Goal: Task Accomplishment & Management: Manage account settings

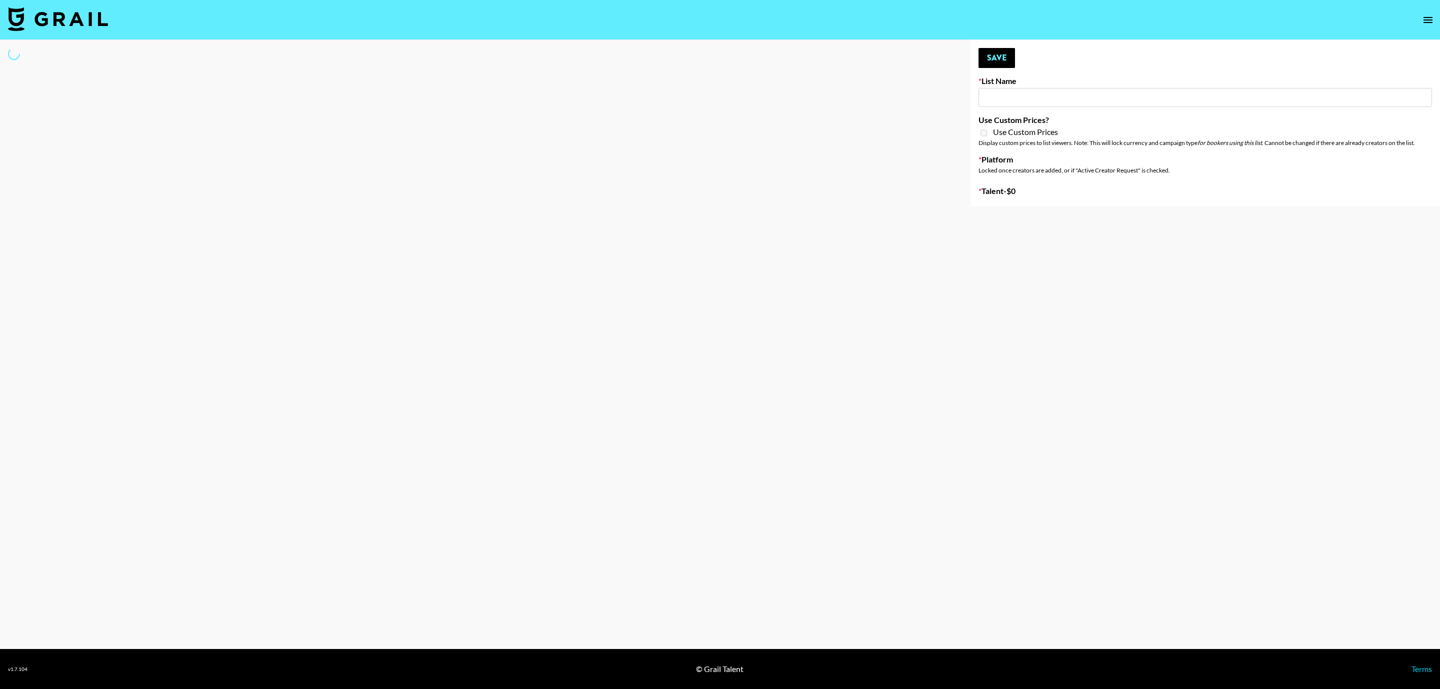
click at [1019, 94] on input at bounding box center [1206, 97] width 454 height 19
click at [448, 206] on main "Your changes have been saved! Save List Name Use Custom Prices? Use Custom Pric…" at bounding box center [720, 344] width 1440 height 609
type input "NBC Universal"
select select "Song"
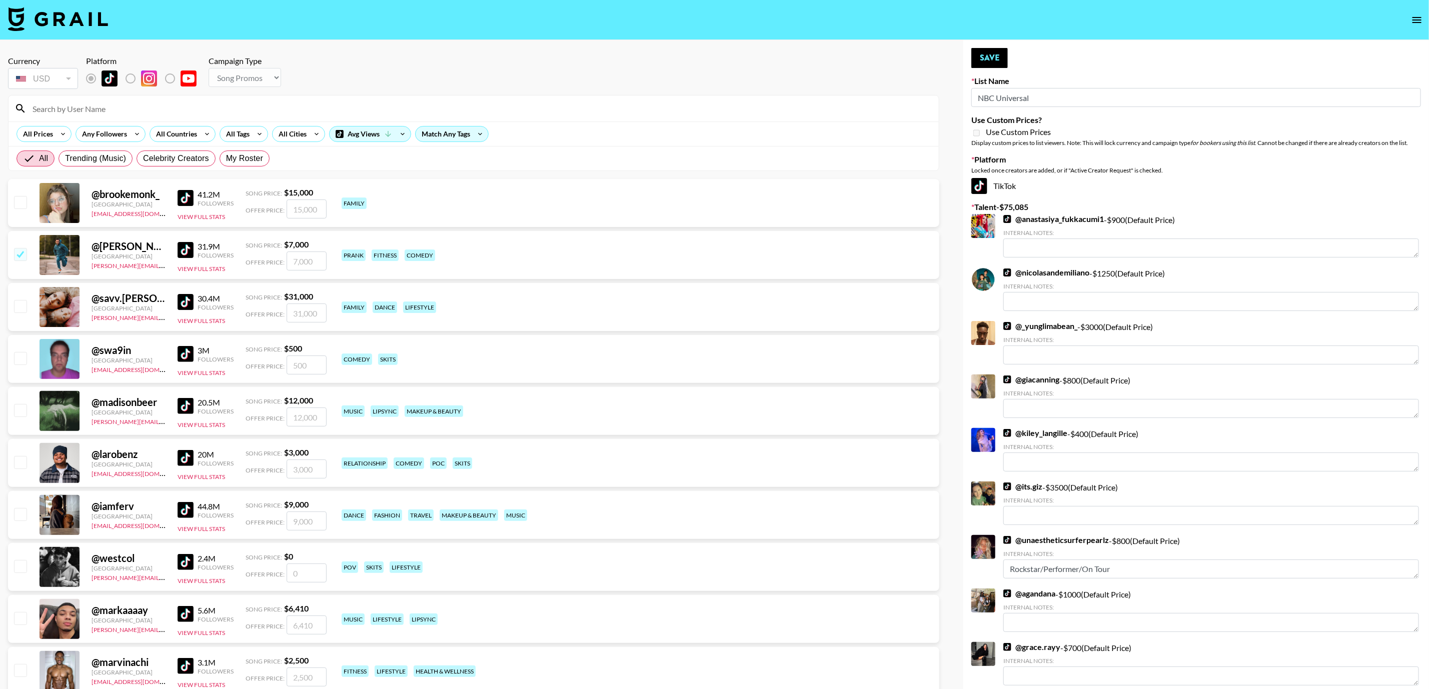
click at [155, 110] on input at bounding box center [480, 109] width 906 height 16
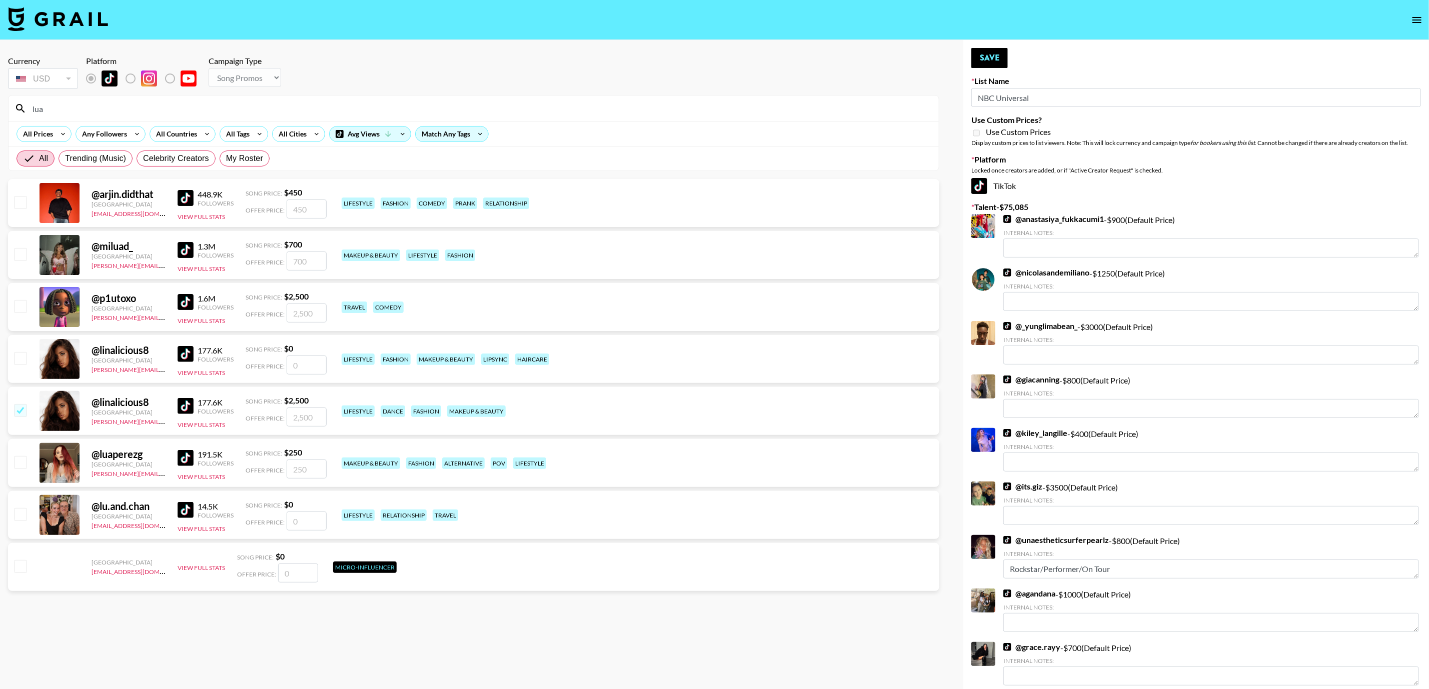
type input "lua"
click at [21, 466] on input "checkbox" at bounding box center [20, 462] width 12 height 12
checkbox input "true"
type input "250"
click at [996, 63] on button "Save" at bounding box center [989, 58] width 37 height 20
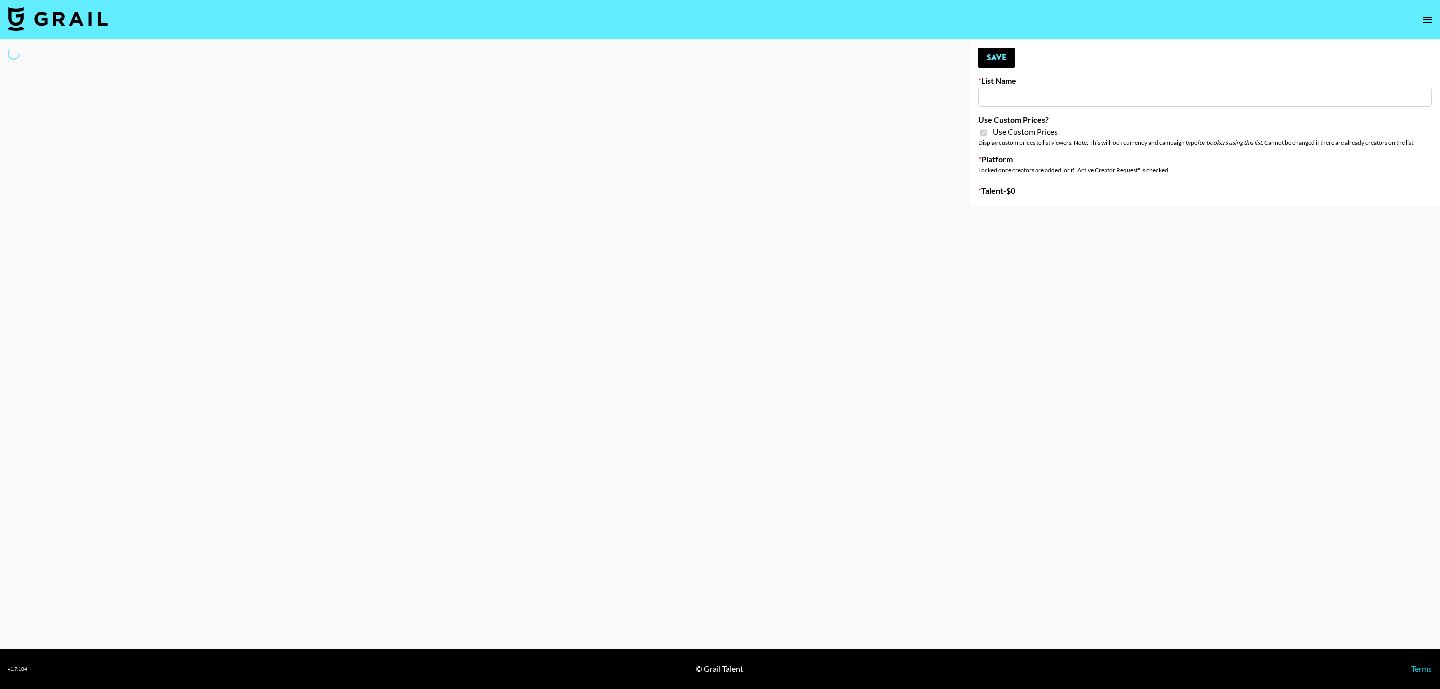
type input "Lisa Eldrige"
checkbox input "true"
select select "Brand"
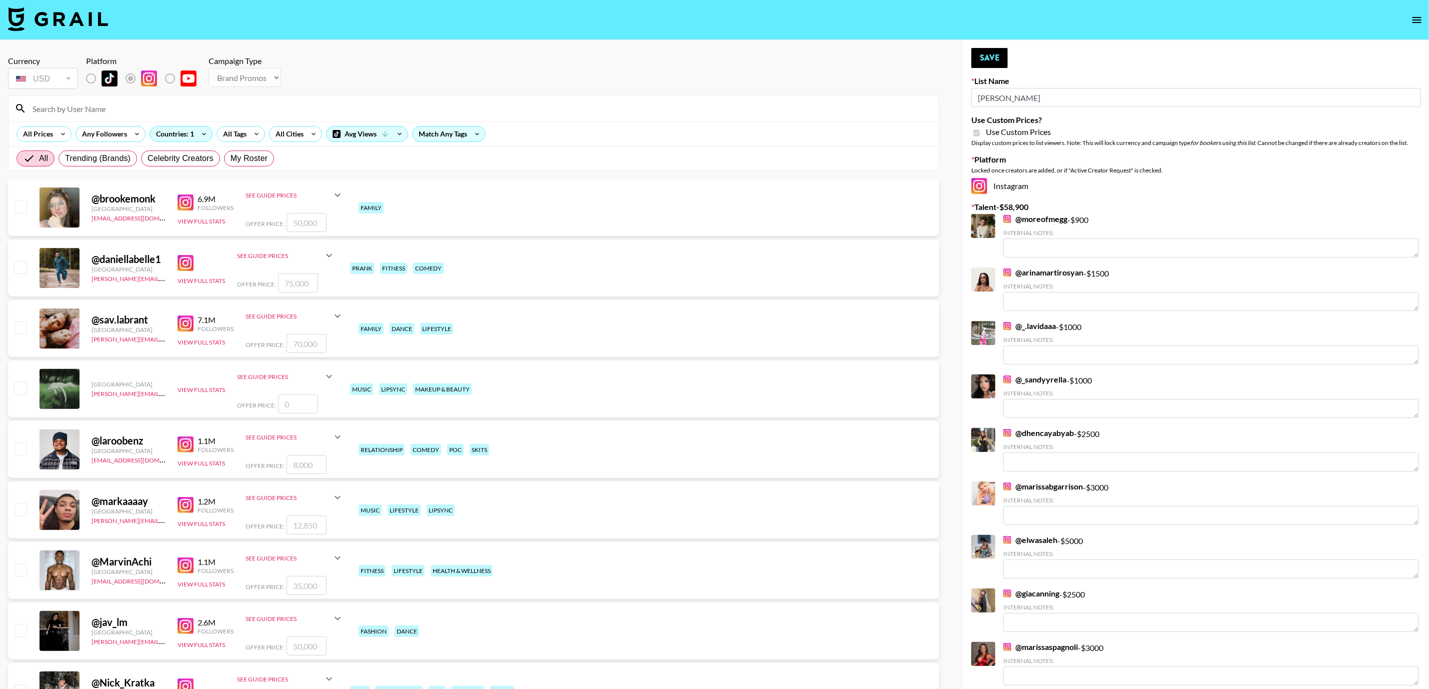
click at [125, 113] on input at bounding box center [480, 109] width 906 height 16
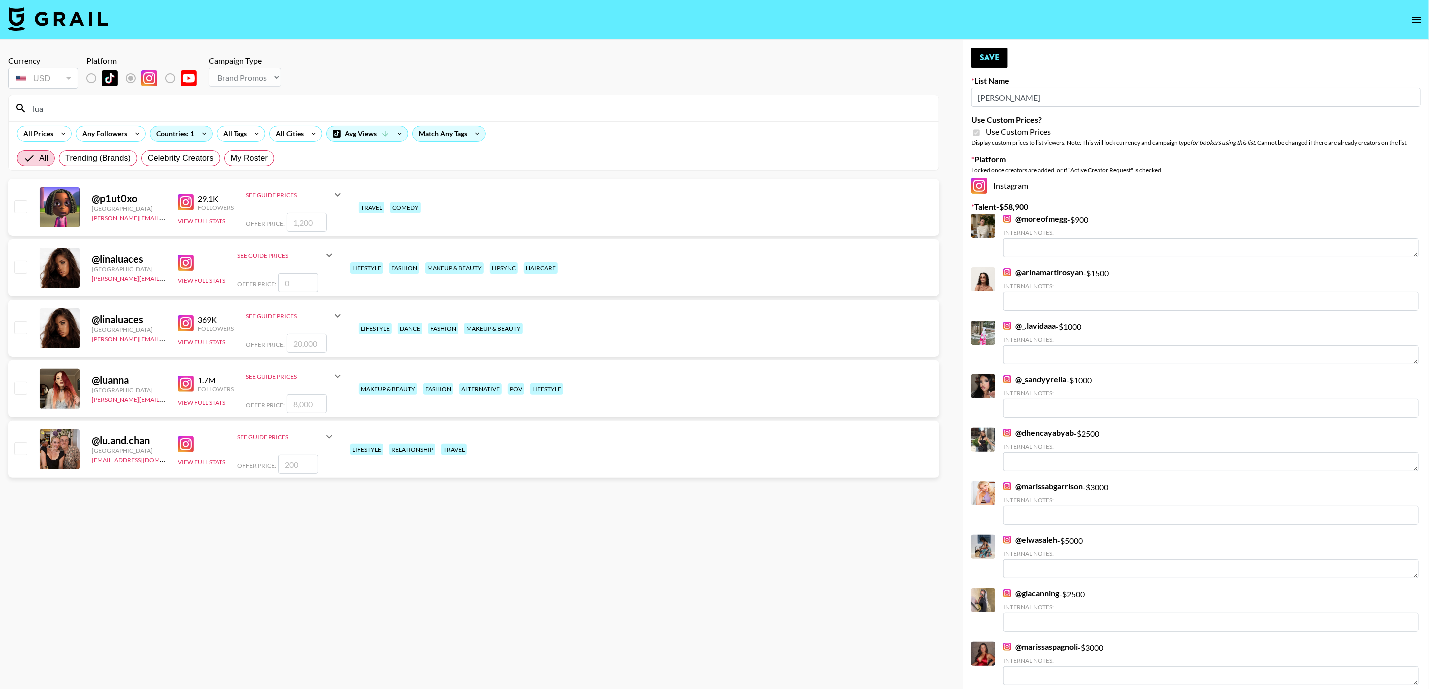
type input "lua"
click at [18, 392] on input "checkbox" at bounding box center [20, 388] width 12 height 12
checkbox input "true"
type input "8000"
click at [986, 59] on button "Save" at bounding box center [989, 58] width 37 height 20
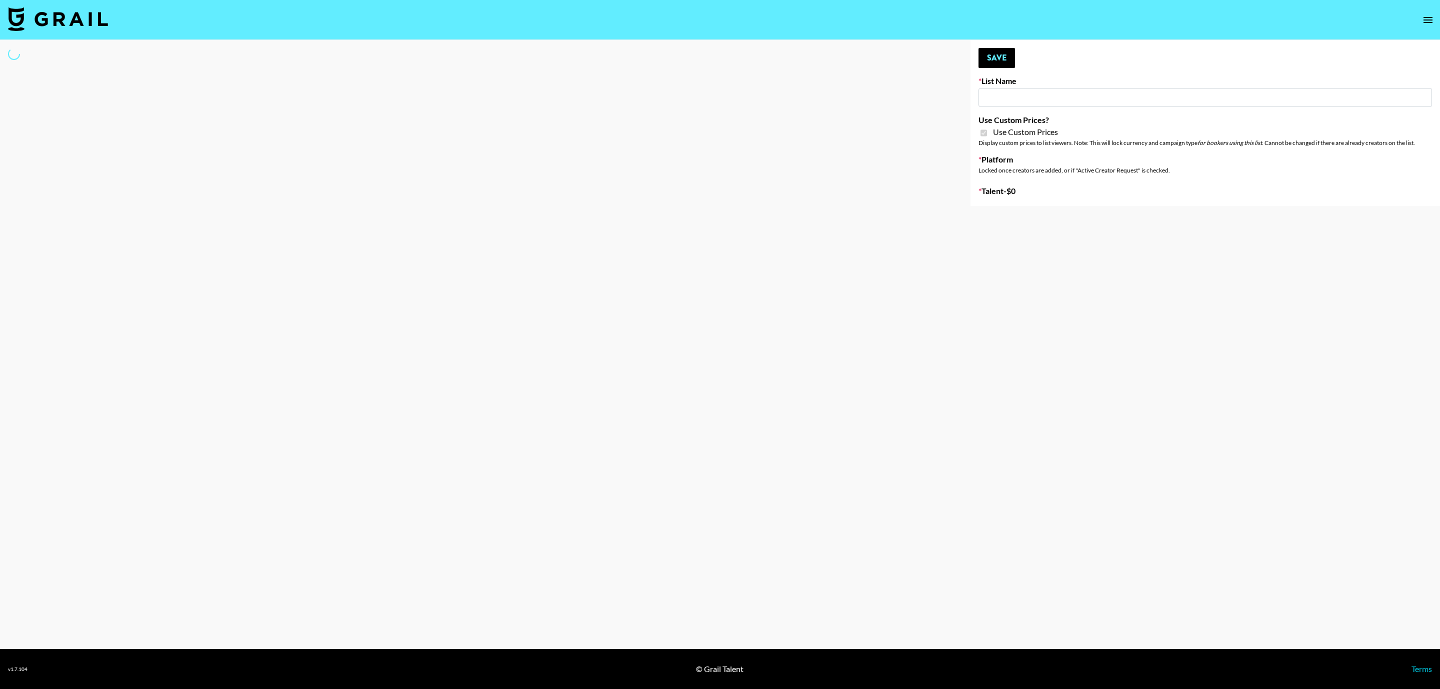
type input "Lisa Eldrige"
checkbox input "true"
select select "Brand"
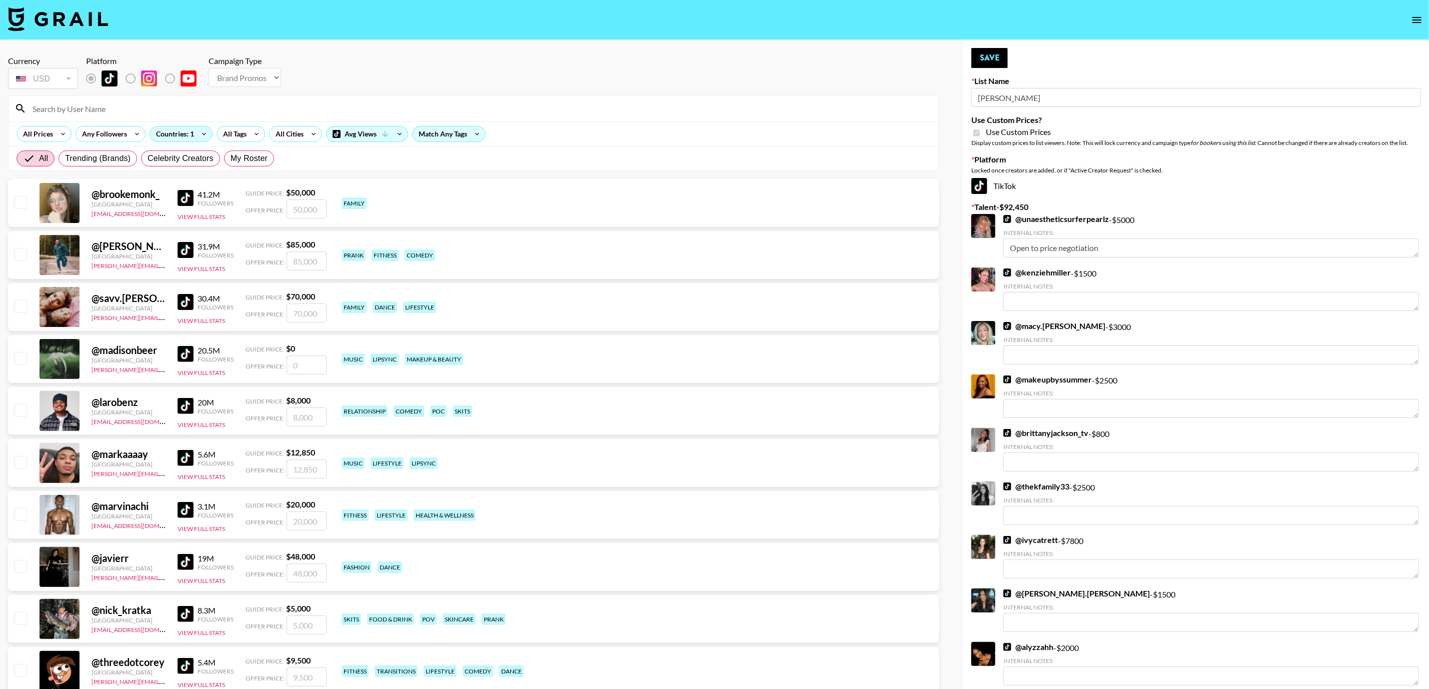
click at [153, 109] on input at bounding box center [480, 109] width 906 height 16
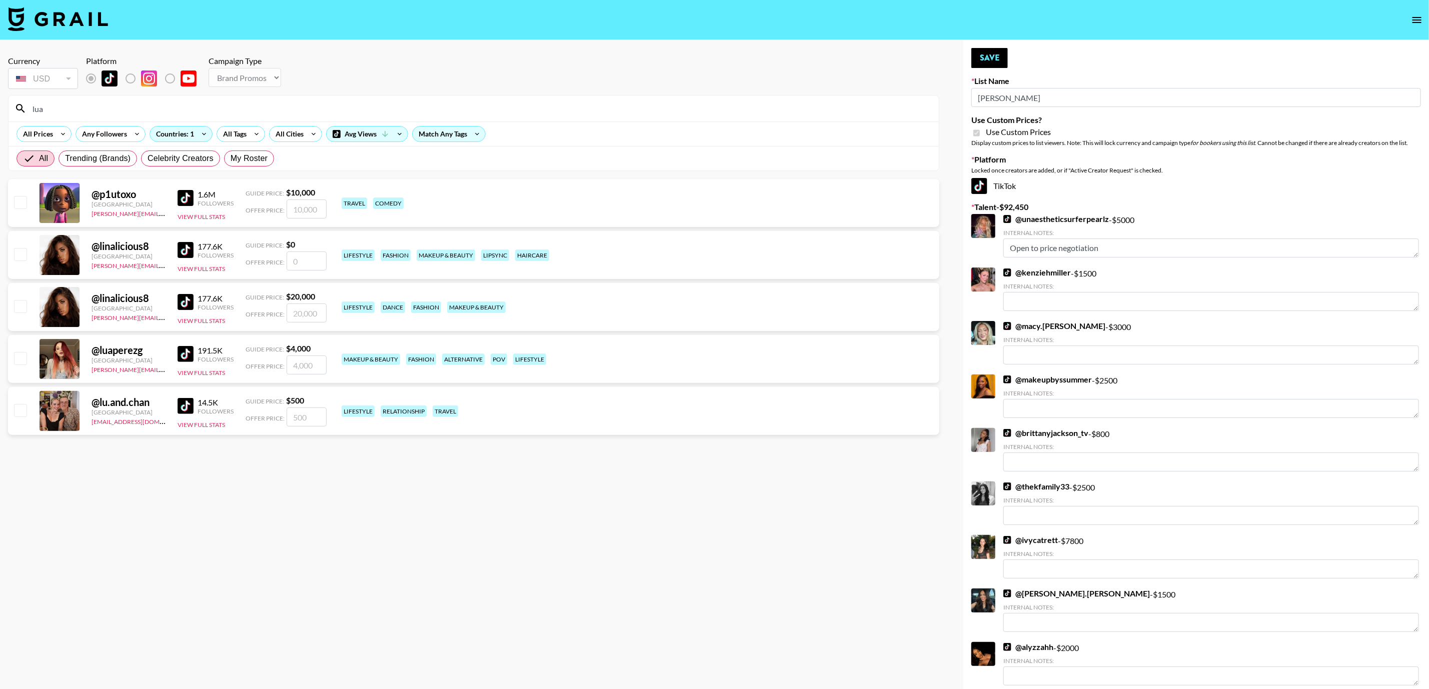
type input "lua"
click at [18, 364] on input "checkbox" at bounding box center [20, 358] width 12 height 12
checkbox input "true"
type input "4000"
click at [989, 60] on button "Save" at bounding box center [989, 58] width 37 height 20
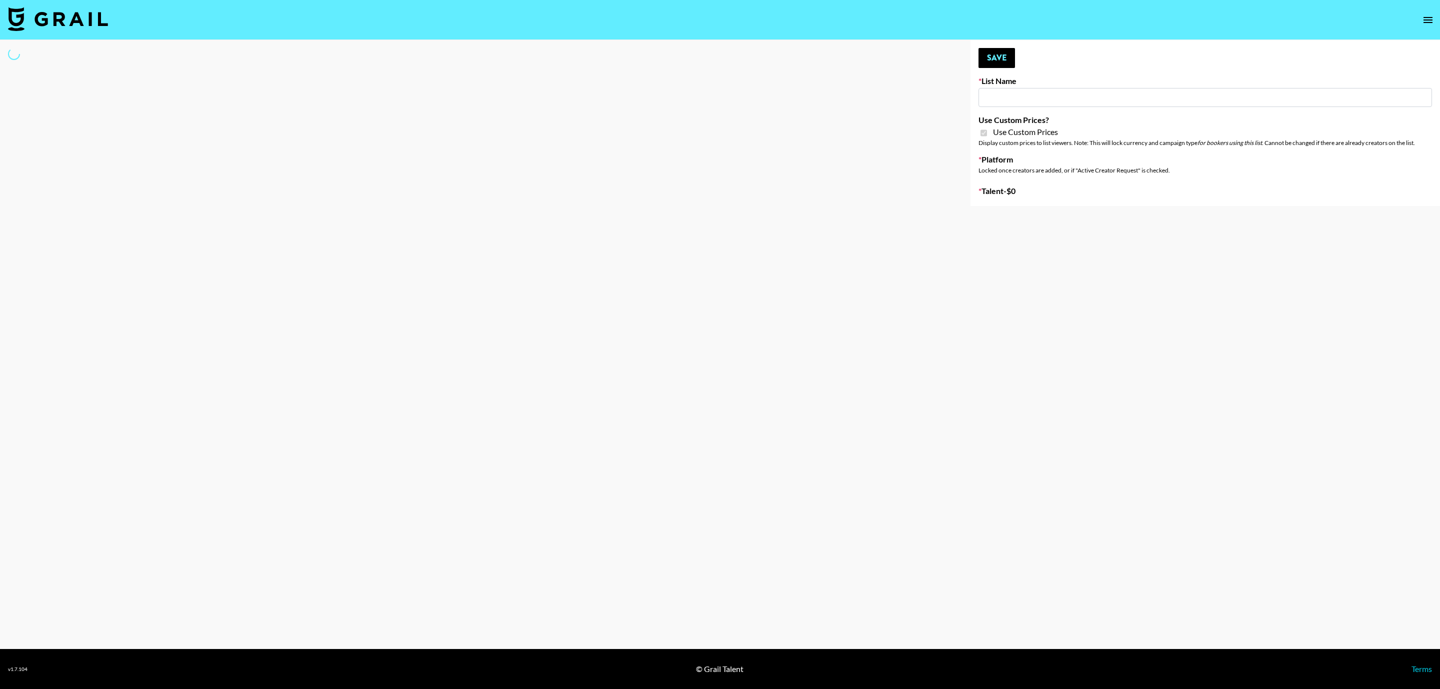
type input "Poizon IG (26th Sept)"
checkbox input "true"
select select "Brand"
type input "Poizon IG ([DATE])"
checkbox input "true"
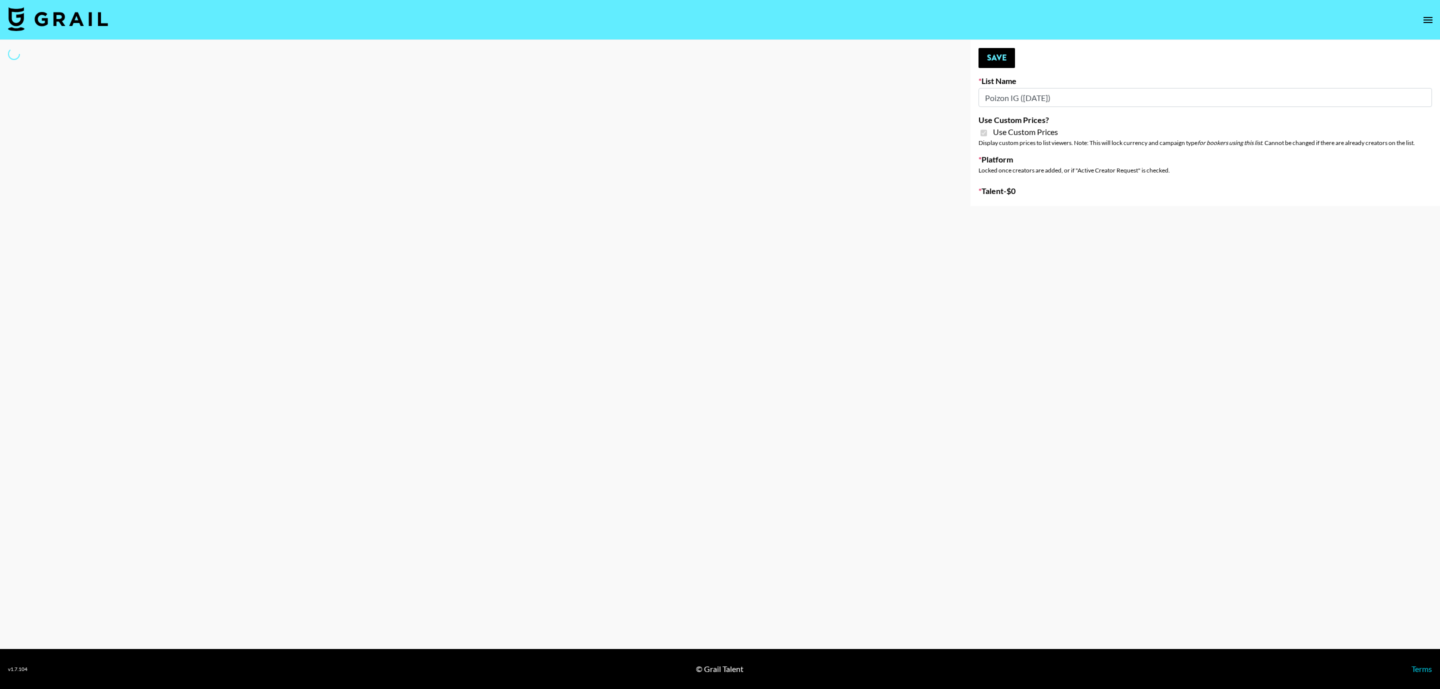
select select "Brand"
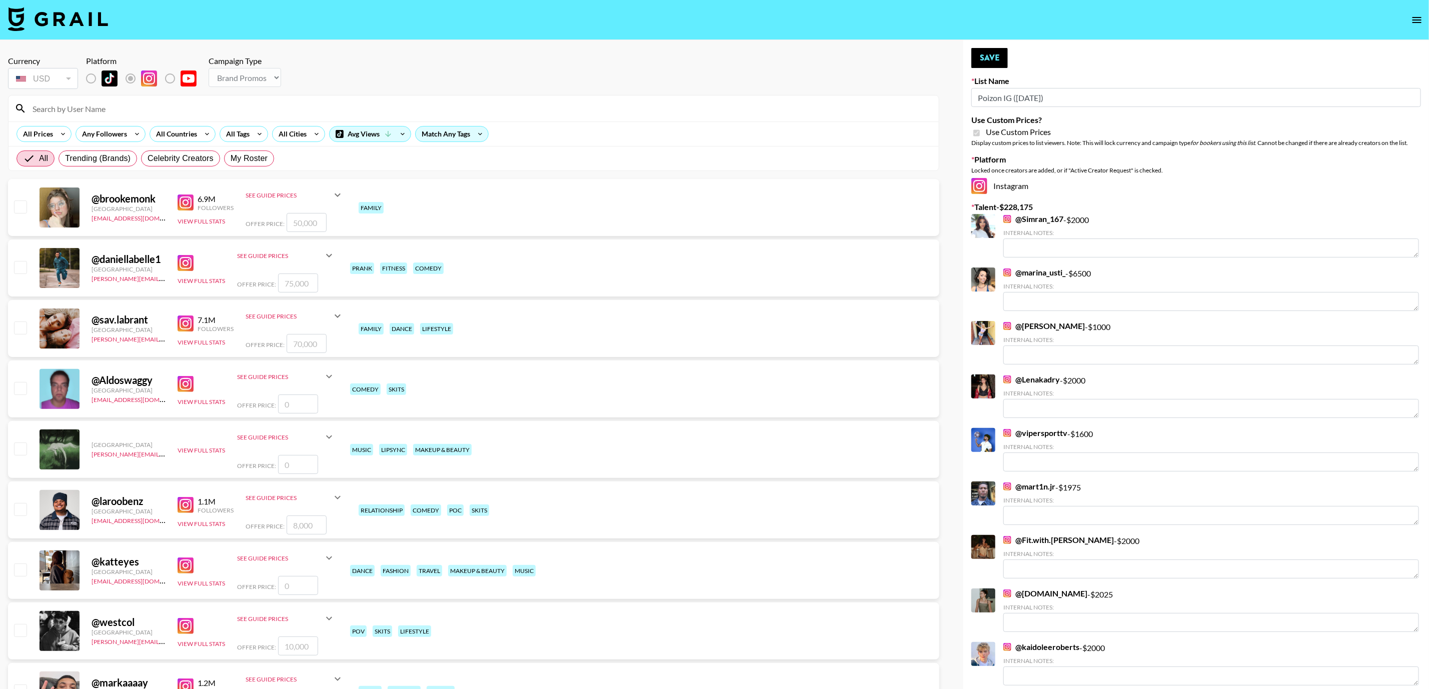
click at [211, 114] on input at bounding box center [480, 109] width 906 height 16
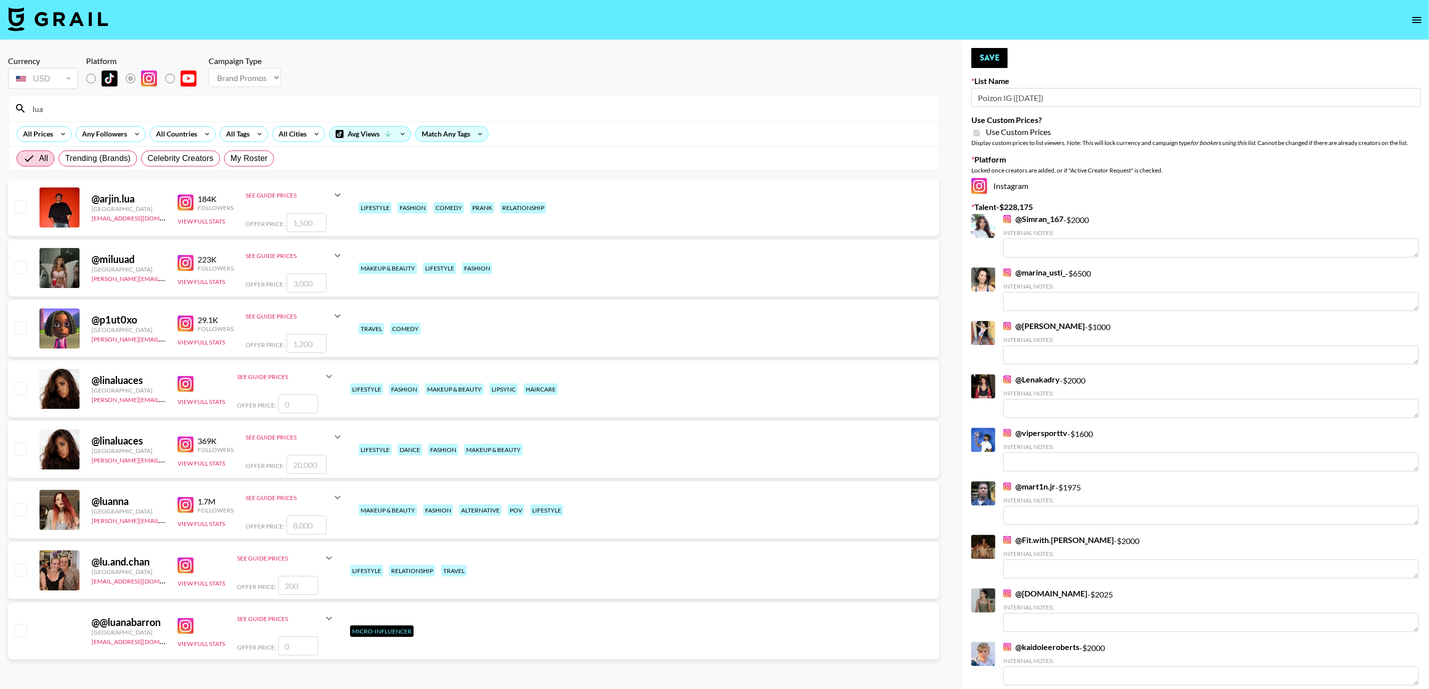
type input "lua"
click at [24, 518] on div at bounding box center [20, 510] width 16 height 17
click at [25, 515] on input "checkbox" at bounding box center [20, 509] width 12 height 12
checkbox input "true"
type input "8000"
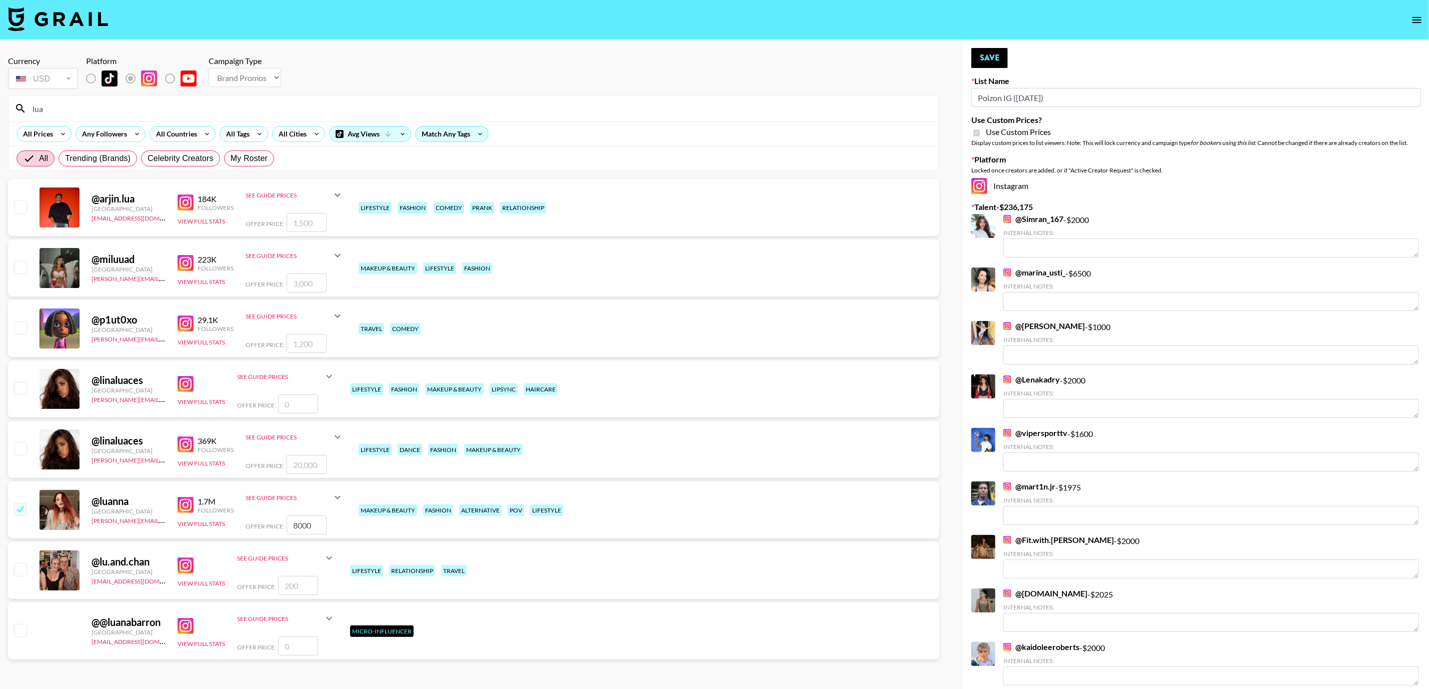
click at [991, 50] on button "Save" at bounding box center [989, 58] width 37 height 20
